Goal: Task Accomplishment & Management: Manage account settings

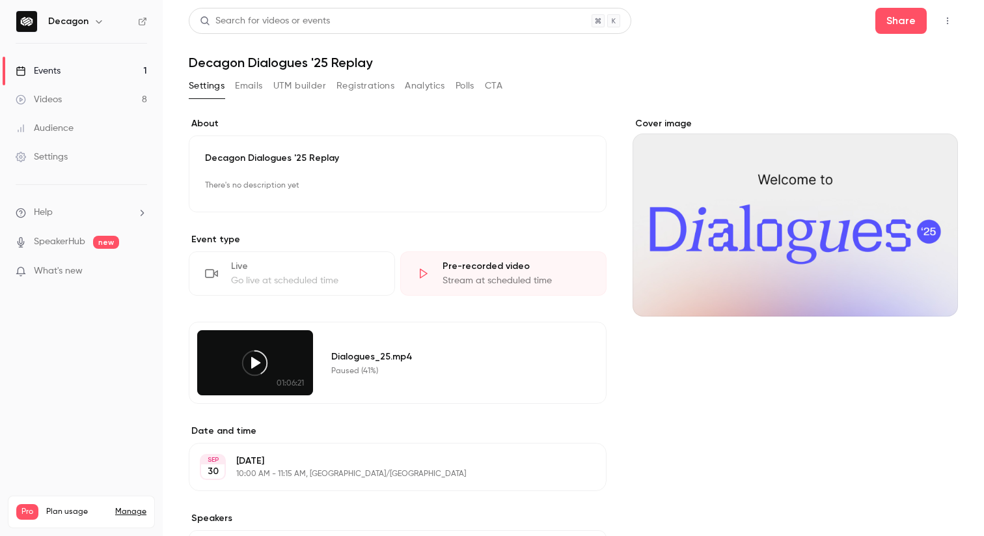
click at [256, 359] on icon at bounding box center [254, 362] width 29 height 29
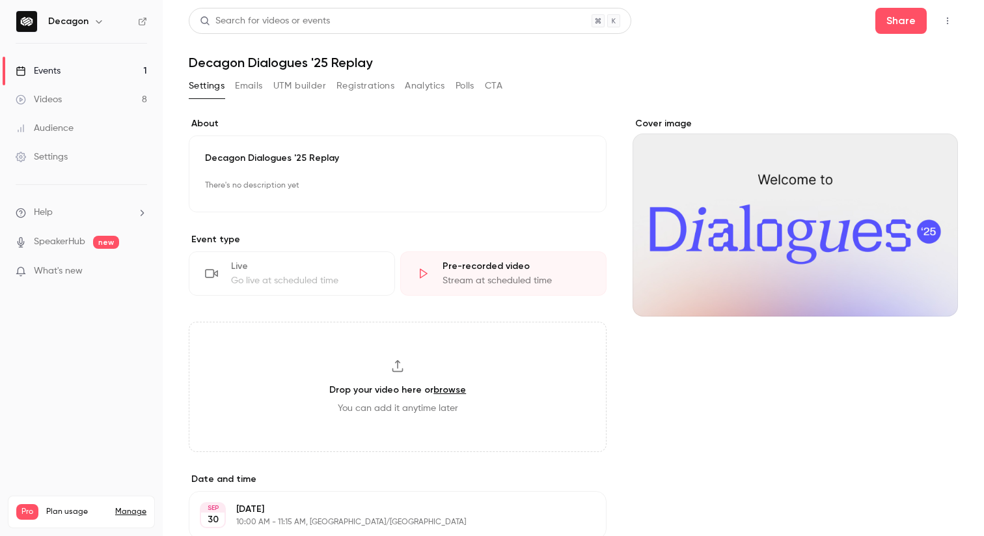
click at [400, 362] on icon at bounding box center [397, 365] width 11 height 12
type input "**********"
